Goal: Navigation & Orientation: Find specific page/section

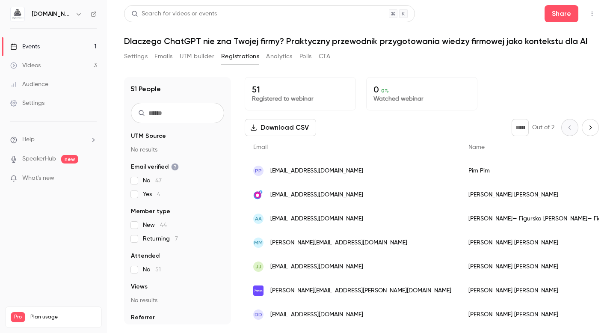
click at [151, 62] on div "Settings Emails UTM builder Registrations Analytics Polls CTA" at bounding box center [227, 57] width 206 height 14
click at [207, 58] on button "UTM builder" at bounding box center [197, 57] width 35 height 14
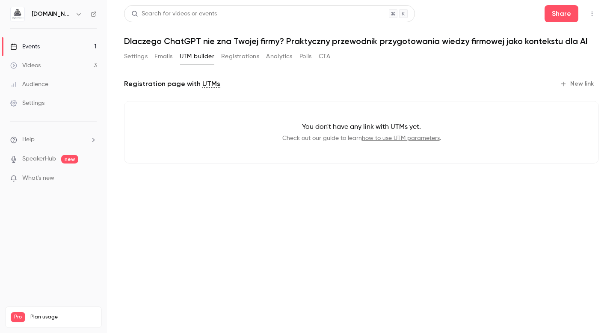
click at [77, 51] on link "Events 1" at bounding box center [53, 46] width 107 height 19
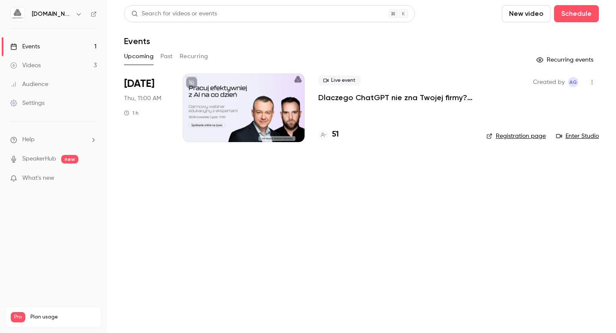
click at [520, 137] on link "Registration page" at bounding box center [515, 136] width 59 height 9
click at [525, 137] on link "Registration page" at bounding box center [515, 136] width 59 height 9
